Goal: Transaction & Acquisition: Download file/media

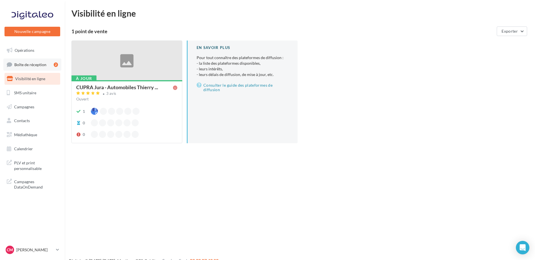
click at [35, 64] on span "Boîte de réception" at bounding box center [30, 64] width 32 height 5
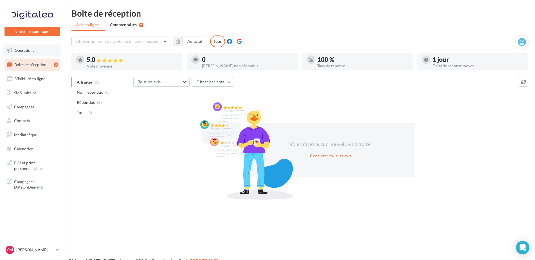
click at [37, 46] on link "Opérations" at bounding box center [32, 50] width 58 height 12
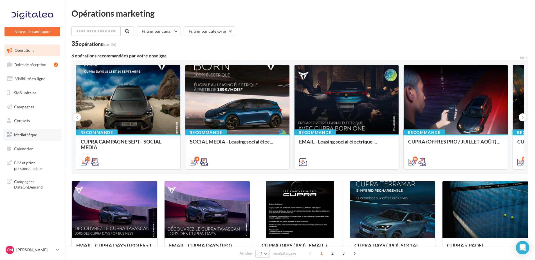
click at [31, 135] on span "Médiathèque" at bounding box center [25, 134] width 23 height 5
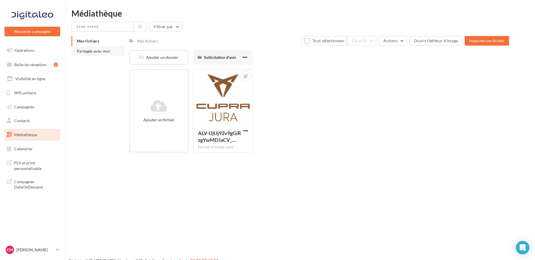
click at [89, 51] on span "Partagés avec moi" at bounding box center [93, 51] width 33 height 5
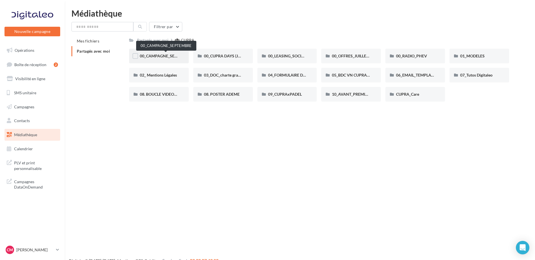
click at [162, 54] on span "00_CAMPAGNE_SEPTEMBRE" at bounding box center [166, 55] width 53 height 5
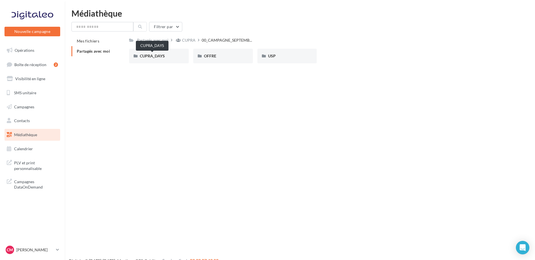
click at [162, 54] on span "CUPRA_DAYS" at bounding box center [152, 55] width 25 height 5
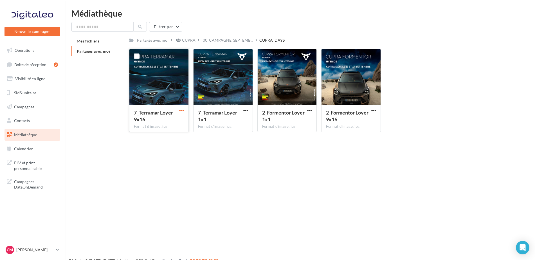
click at [181, 108] on span "button" at bounding box center [181, 110] width 5 height 5
drag, startPoint x: 157, startPoint y: 120, endPoint x: 253, endPoint y: 113, distance: 96.4
click at [157, 119] on button "Télécharger" at bounding box center [157, 121] width 56 height 15
click at [246, 110] on span "button" at bounding box center [245, 110] width 5 height 5
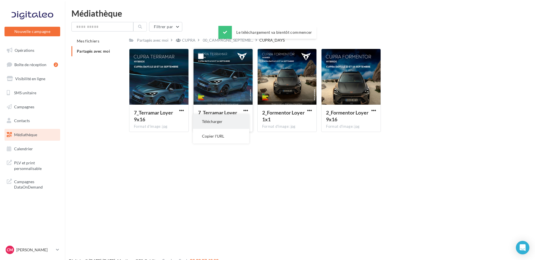
click at [214, 117] on button "Télécharger" at bounding box center [221, 121] width 56 height 15
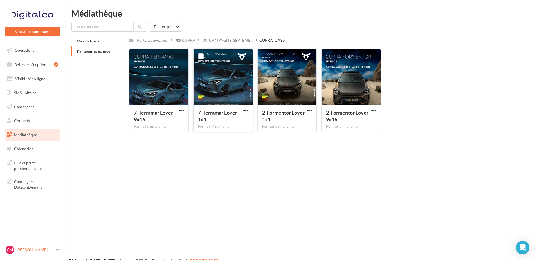
click at [48, 246] on div "CM Camille MARILLER cupra-dole" at bounding box center [30, 249] width 48 height 8
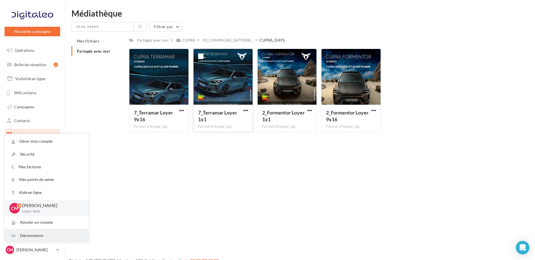
click at [32, 233] on div "Déconnexion" at bounding box center [47, 235] width 84 height 13
